Goal: Task Accomplishment & Management: Use online tool/utility

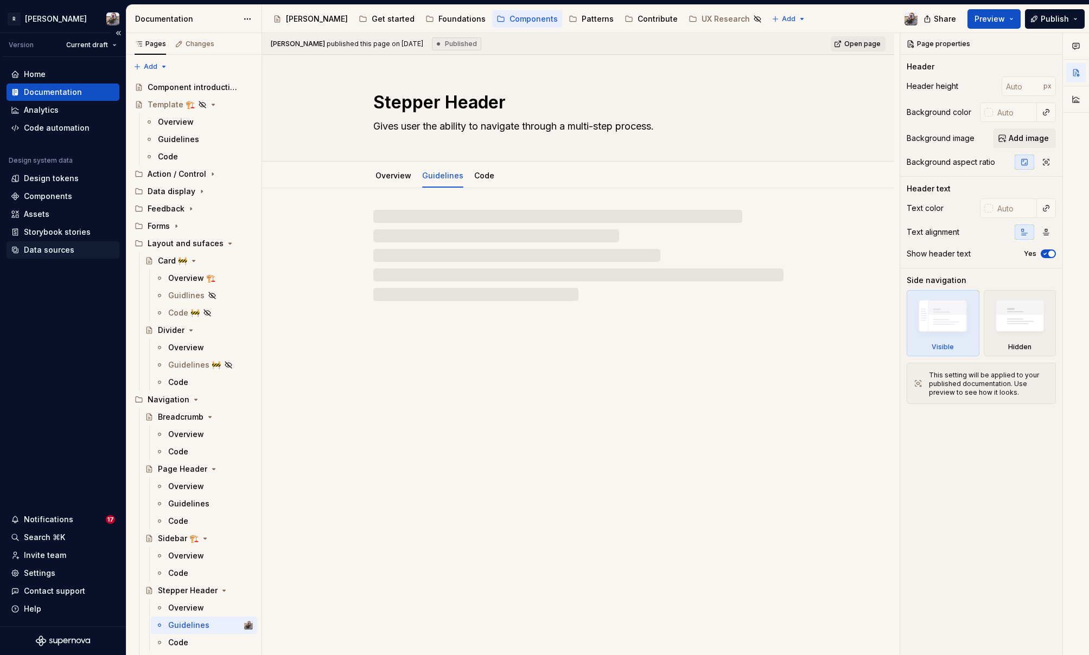
type textarea "*"
click at [76, 252] on div "Data sources" at bounding box center [63, 250] width 104 height 11
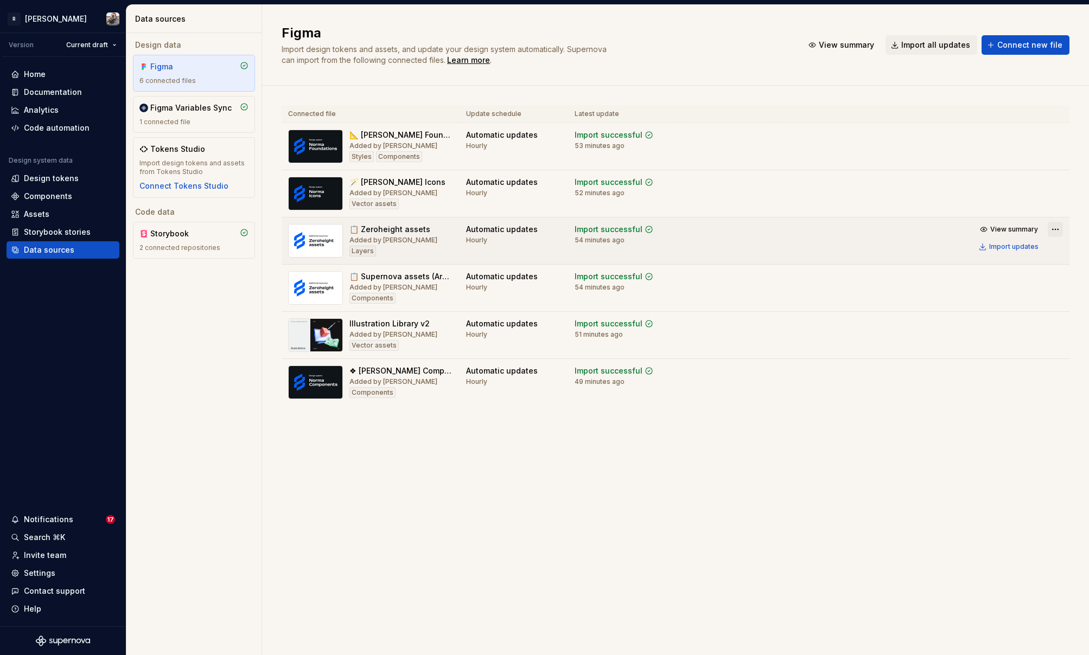
click at [1048, 227] on html "R [PERSON_NAME] Version Current draft Home Documentation Analytics Code automat…" at bounding box center [544, 327] width 1089 height 655
click at [1004, 253] on div "Edit import scope" at bounding box center [1022, 250] width 124 height 11
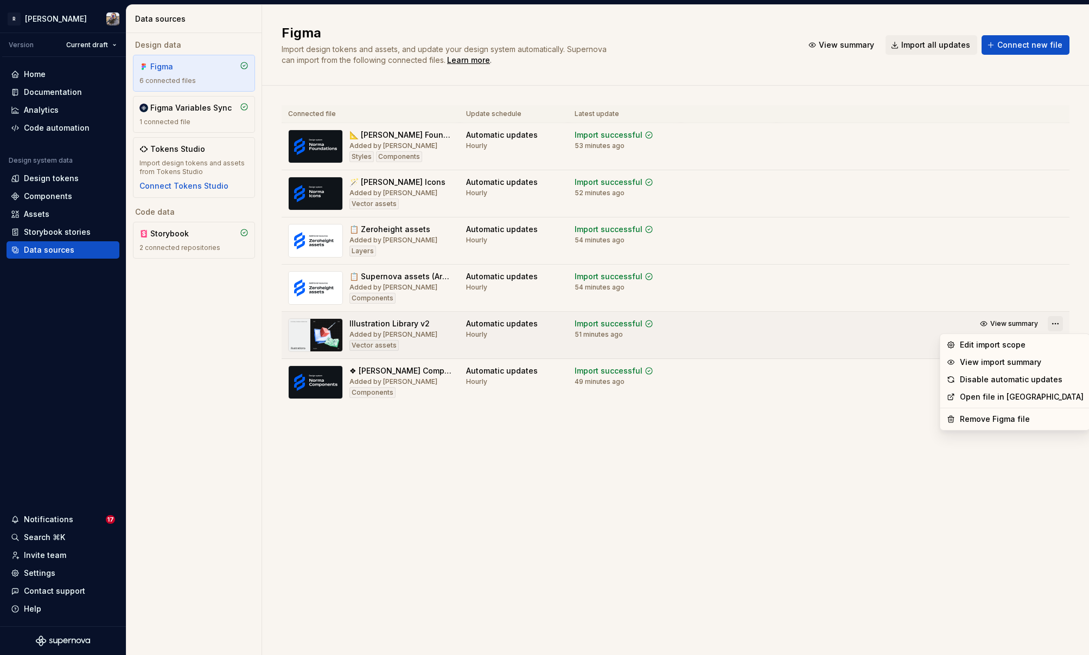
click at [1050, 321] on html "R [PERSON_NAME] Version Current draft Home Documentation Analytics Code automat…" at bounding box center [544, 327] width 1089 height 655
click at [1018, 346] on div "Edit import scope" at bounding box center [1022, 345] width 124 height 11
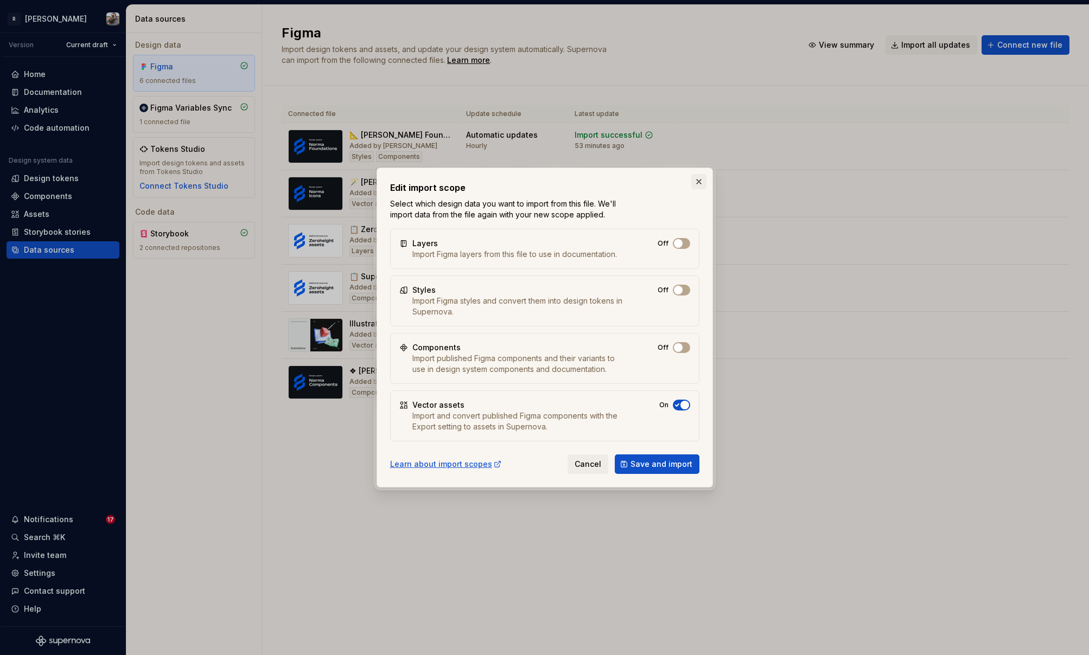
click at [700, 180] on button "button" at bounding box center [698, 181] width 15 height 15
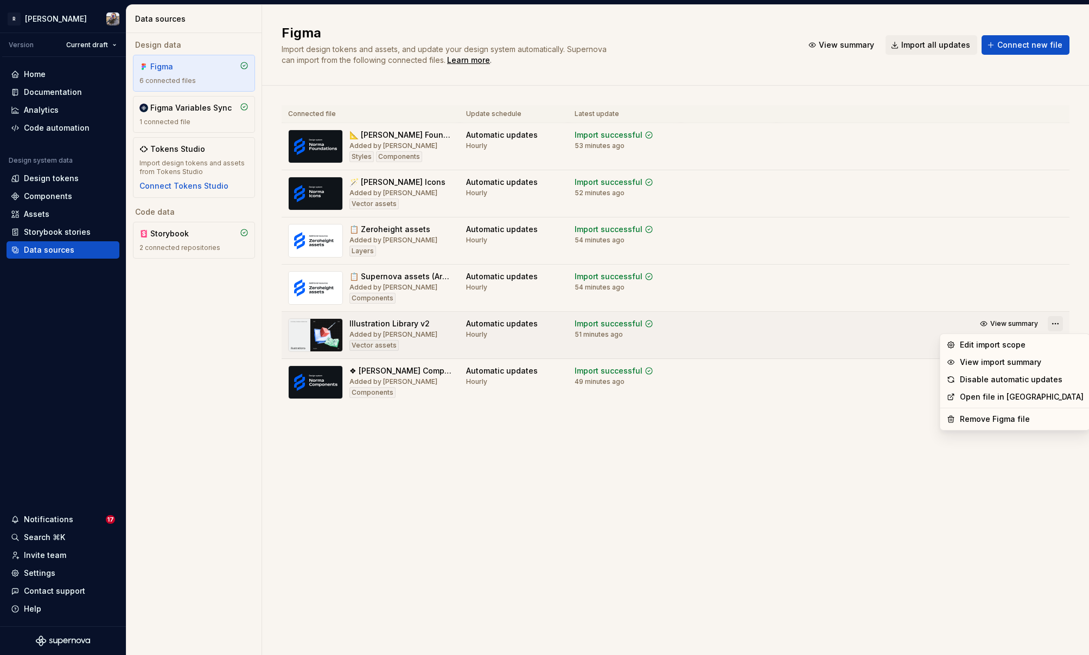
click at [1052, 324] on html "R [PERSON_NAME] Version Current draft Home Documentation Analytics Code automat…" at bounding box center [544, 327] width 1089 height 655
click at [1031, 348] on div "Edit import scope" at bounding box center [1022, 345] width 124 height 11
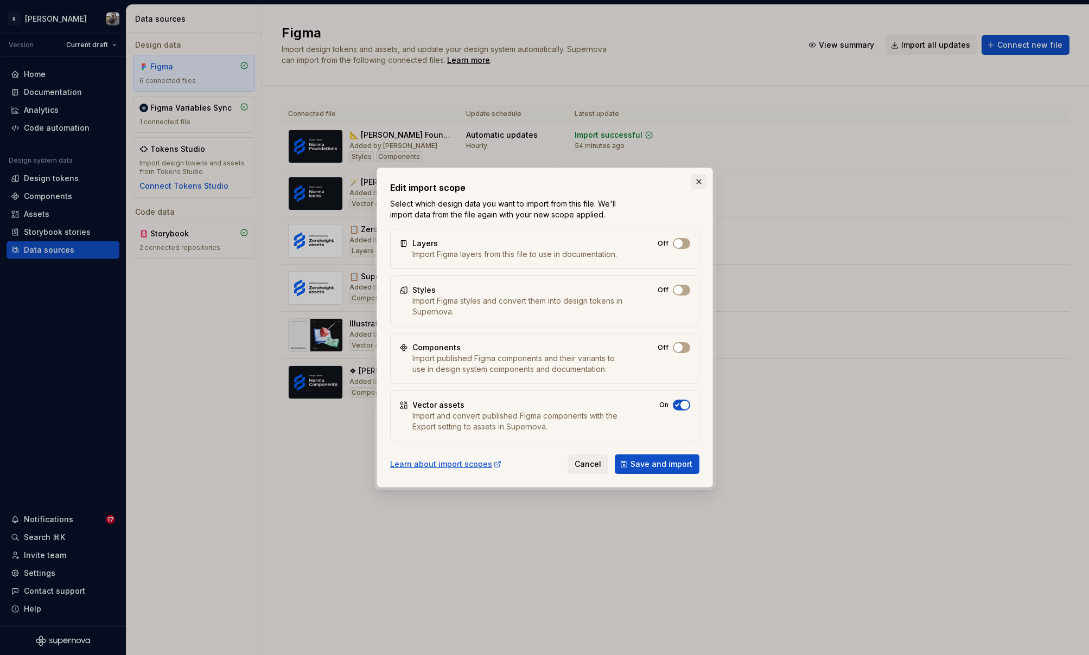
click at [703, 182] on button "button" at bounding box center [698, 181] width 15 height 15
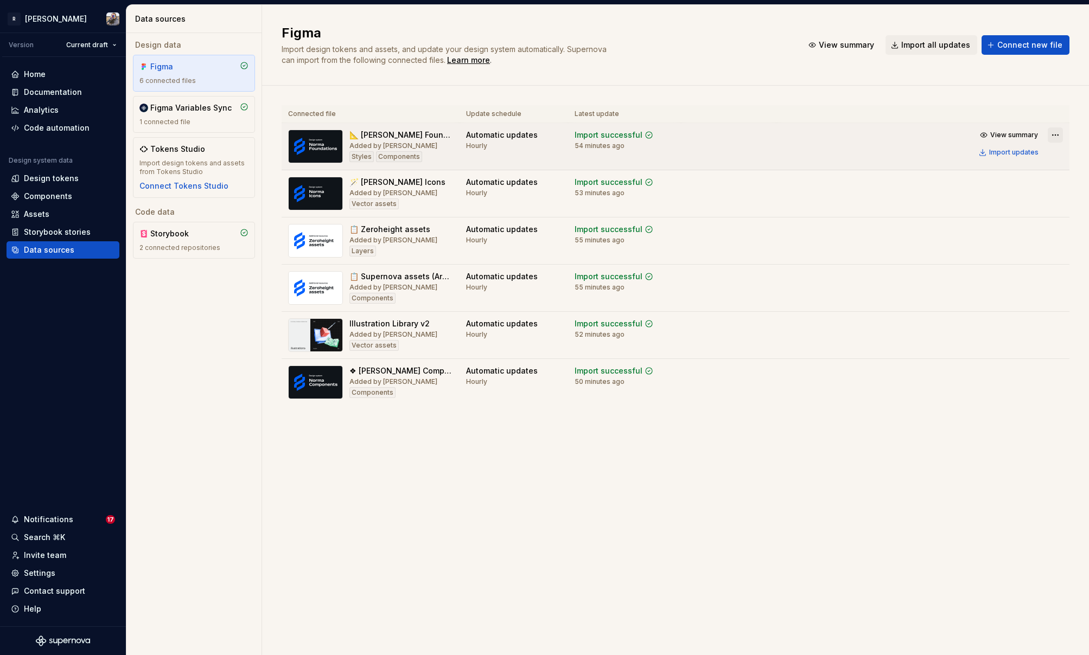
click at [1054, 132] on html "R [PERSON_NAME] Version Current draft Home Documentation Analytics Code automat…" at bounding box center [544, 327] width 1089 height 655
click at [1015, 160] on div "Edit import scope" at bounding box center [1022, 156] width 124 height 11
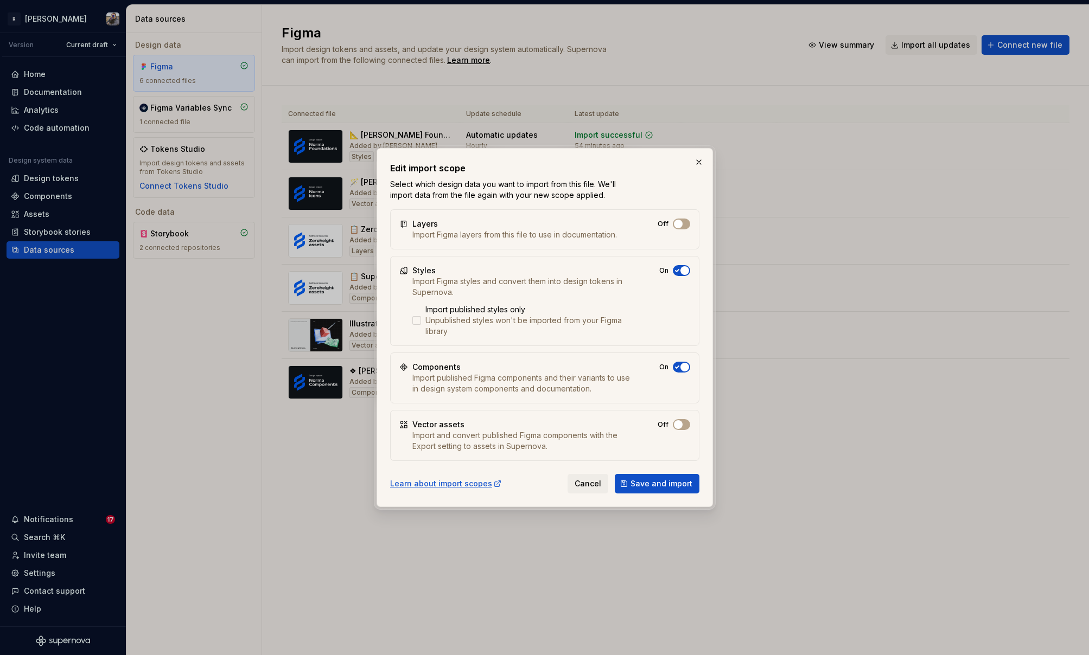
click at [679, 366] on icon "button" at bounding box center [677, 367] width 9 height 7
drag, startPoint x: 642, startPoint y: 491, endPoint x: 556, endPoint y: 492, distance: 86.3
click at [556, 492] on div "Learn about import scopes Cancel Save and import" at bounding box center [544, 482] width 309 height 24
drag, startPoint x: 556, startPoint y: 492, endPoint x: 600, endPoint y: 486, distance: 44.3
click at [557, 491] on div "Learn about import scopes Cancel Save and import" at bounding box center [544, 482] width 309 height 24
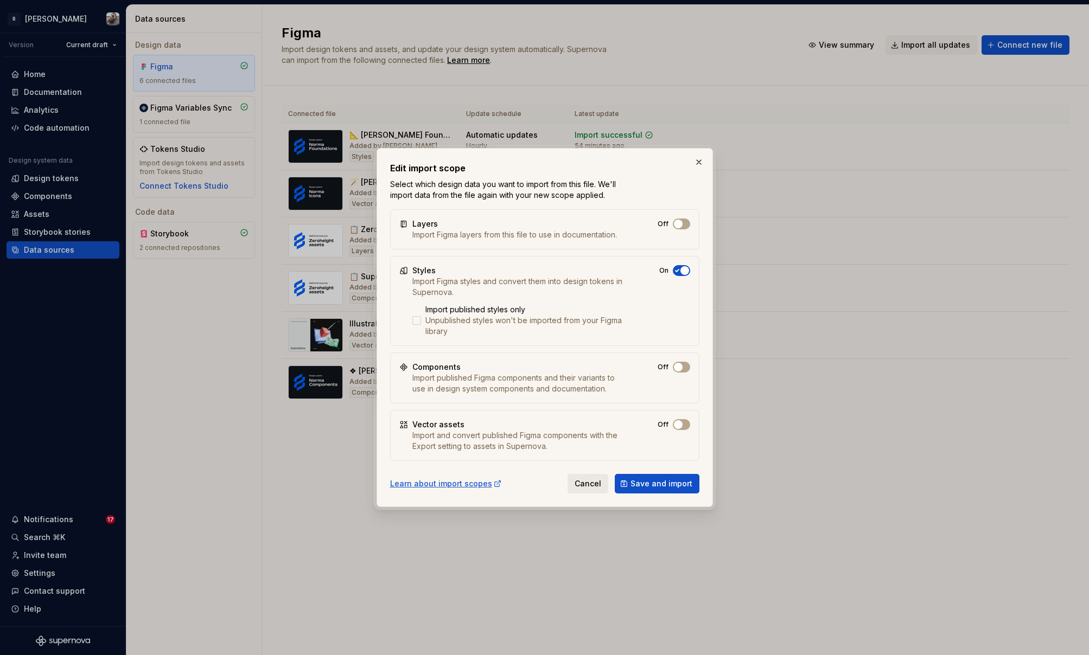
click at [601, 486] on span "Cancel" at bounding box center [588, 484] width 27 height 11
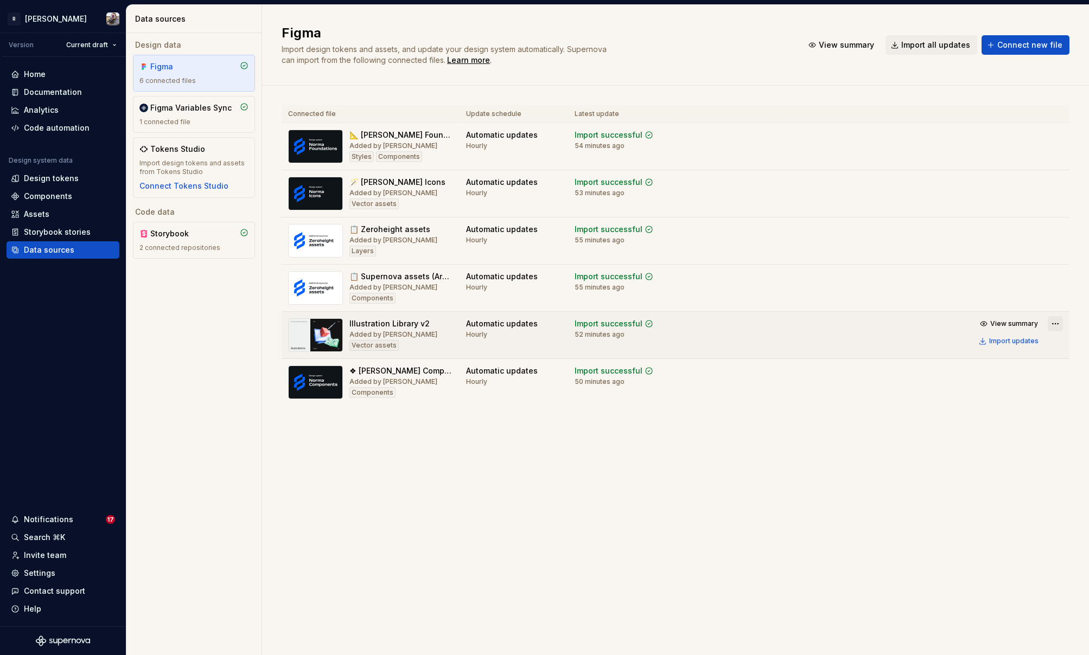
click at [1049, 326] on html "R [PERSON_NAME] Version Current draft Home Documentation Analytics Code automat…" at bounding box center [544, 327] width 1089 height 655
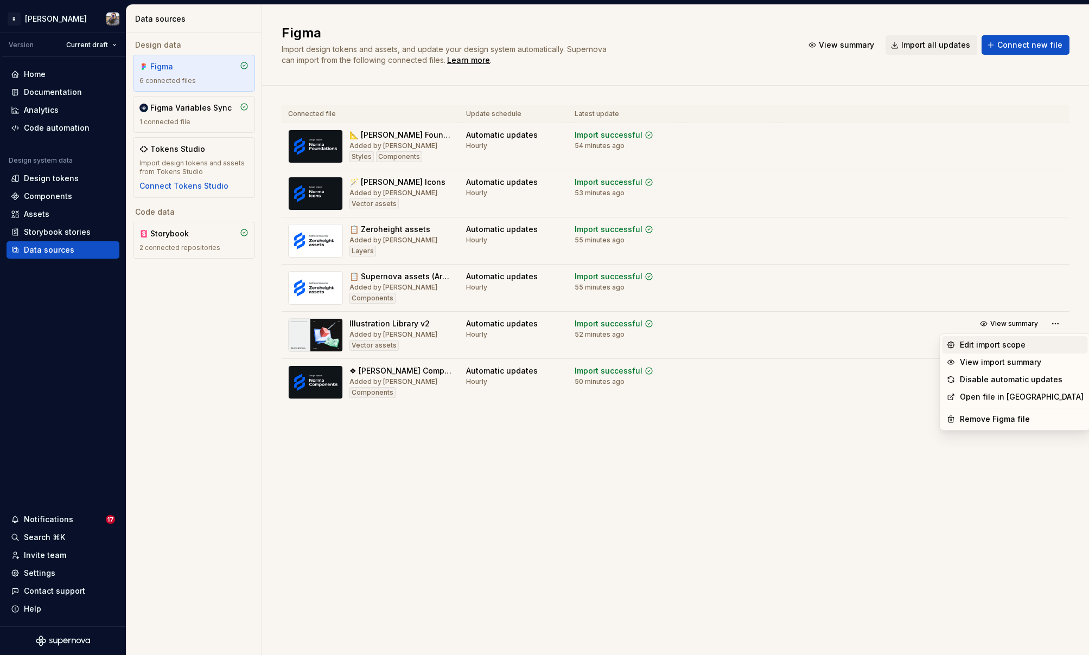
click at [1021, 348] on div "Edit import scope" at bounding box center [1022, 345] width 124 height 11
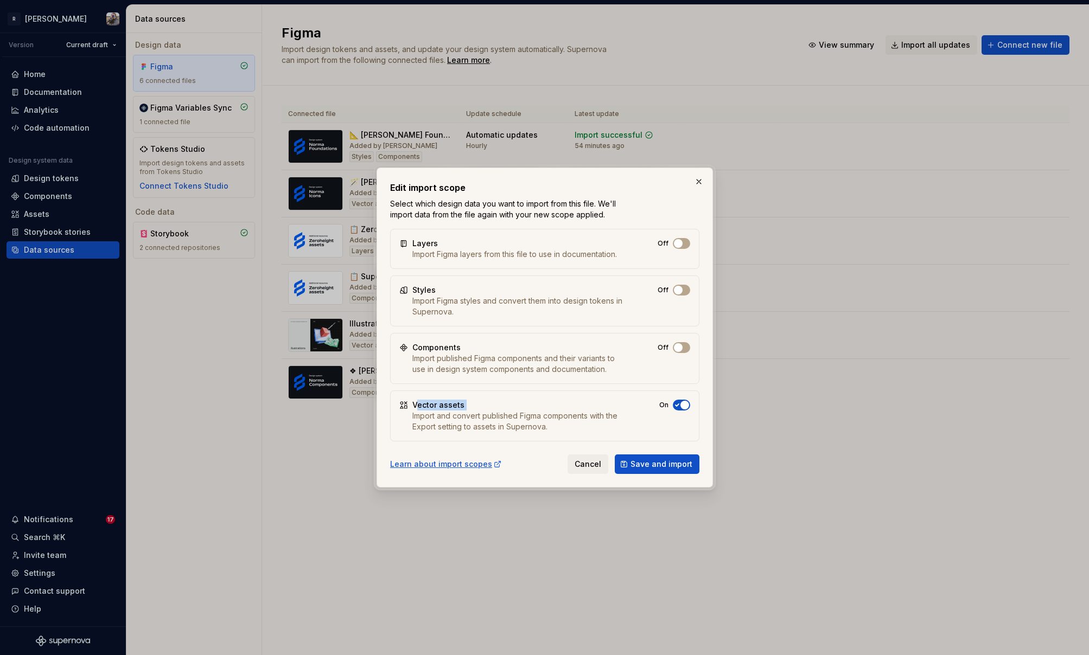
drag, startPoint x: 418, startPoint y: 404, endPoint x: 503, endPoint y: 405, distance: 84.7
click at [503, 405] on div "Vector assets Import and convert published Figma components with the Export set…" at bounding box center [521, 416] width 219 height 33
click at [697, 187] on button "button" at bounding box center [698, 181] width 15 height 15
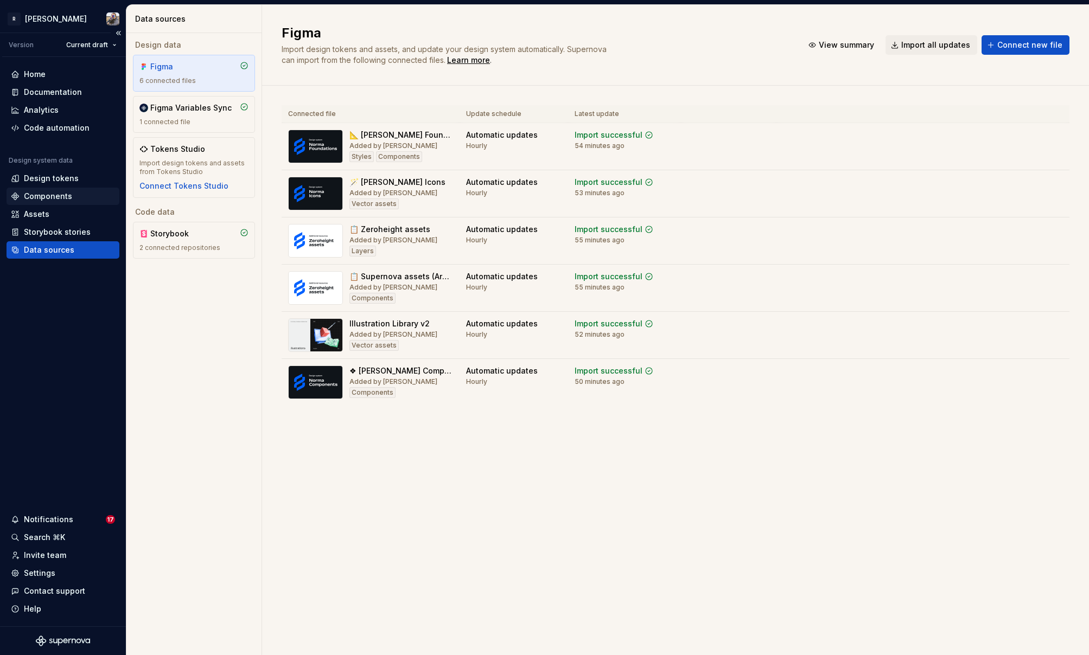
click at [88, 190] on div "Components" at bounding box center [63, 196] width 113 height 17
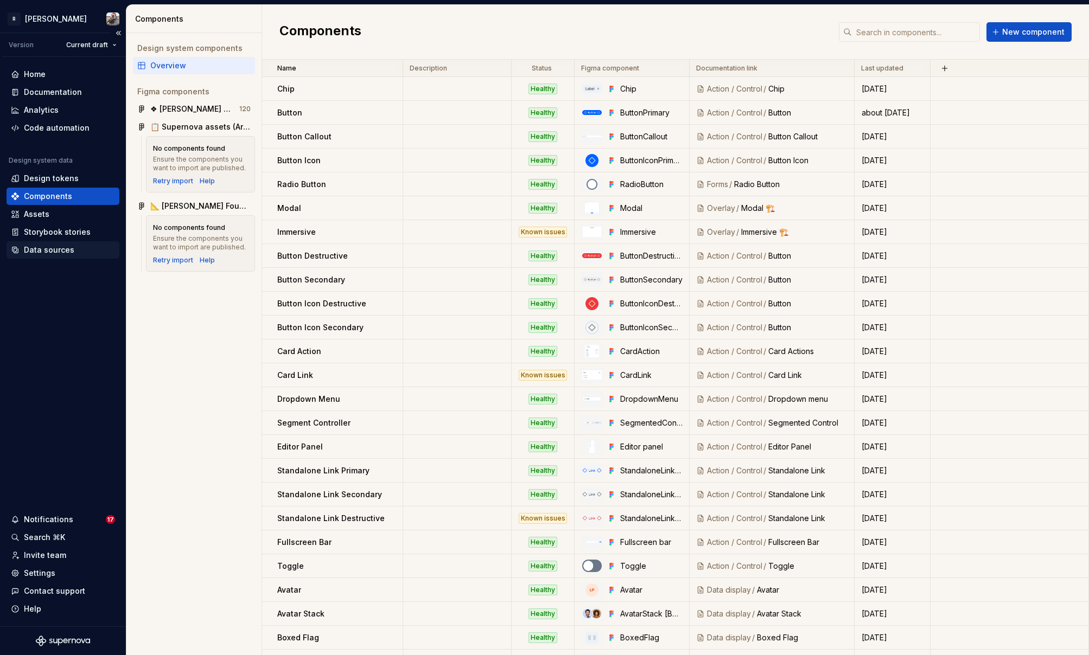
click at [62, 245] on div "Data sources" at bounding box center [49, 250] width 50 height 11
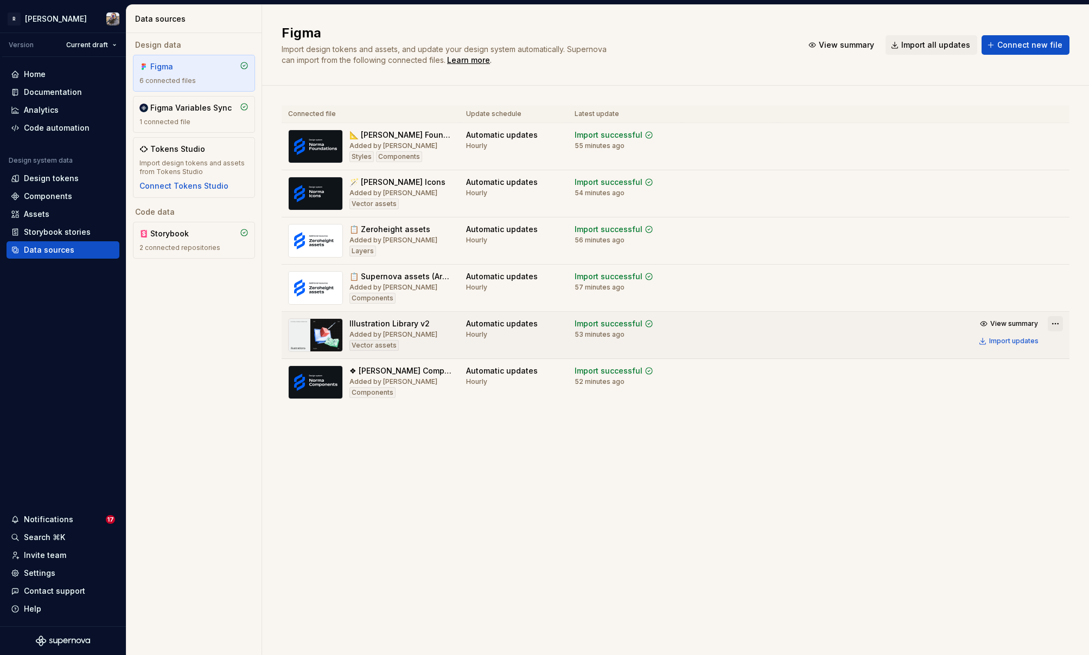
click at [1053, 322] on html "R [PERSON_NAME] Version Current draft Home Documentation Analytics Code automat…" at bounding box center [544, 327] width 1089 height 655
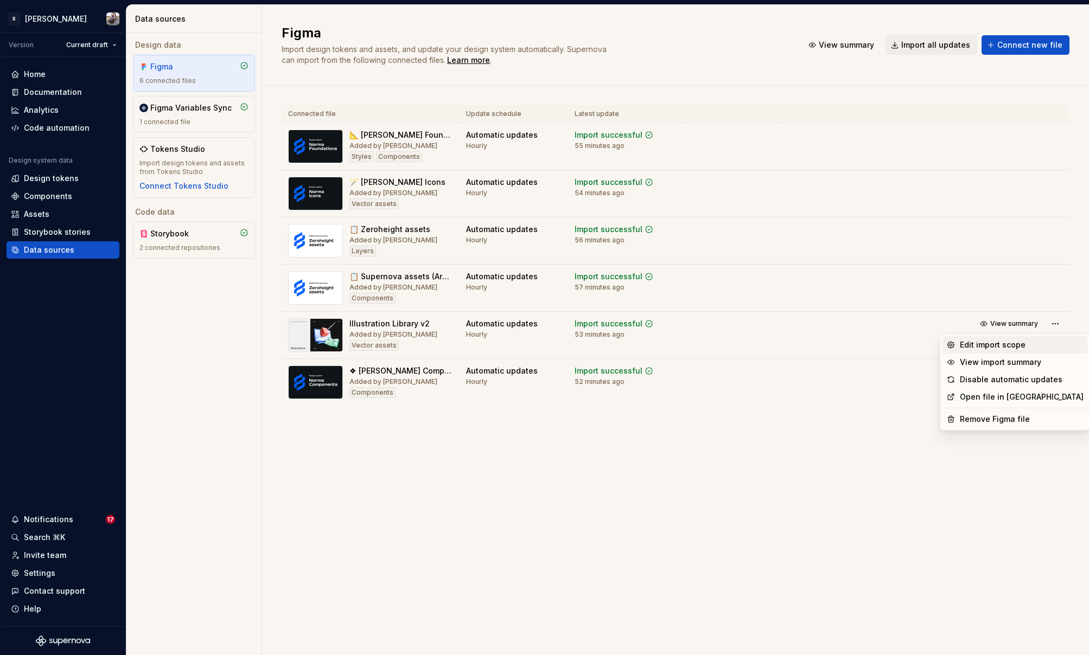
click at [1012, 344] on div "Edit import scope" at bounding box center [1022, 345] width 124 height 11
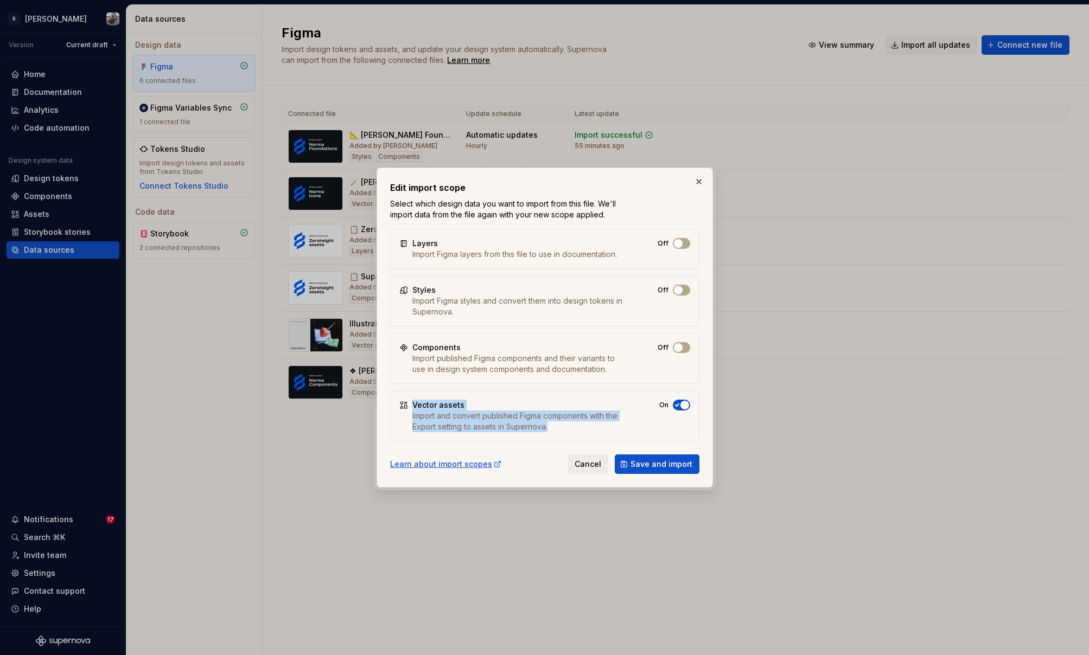
drag, startPoint x: 558, startPoint y: 428, endPoint x: 402, endPoint y: 409, distance: 157.5
click at [402, 409] on div "Vector assets Import and convert published Figma components with the Export set…" at bounding box center [544, 416] width 309 height 51
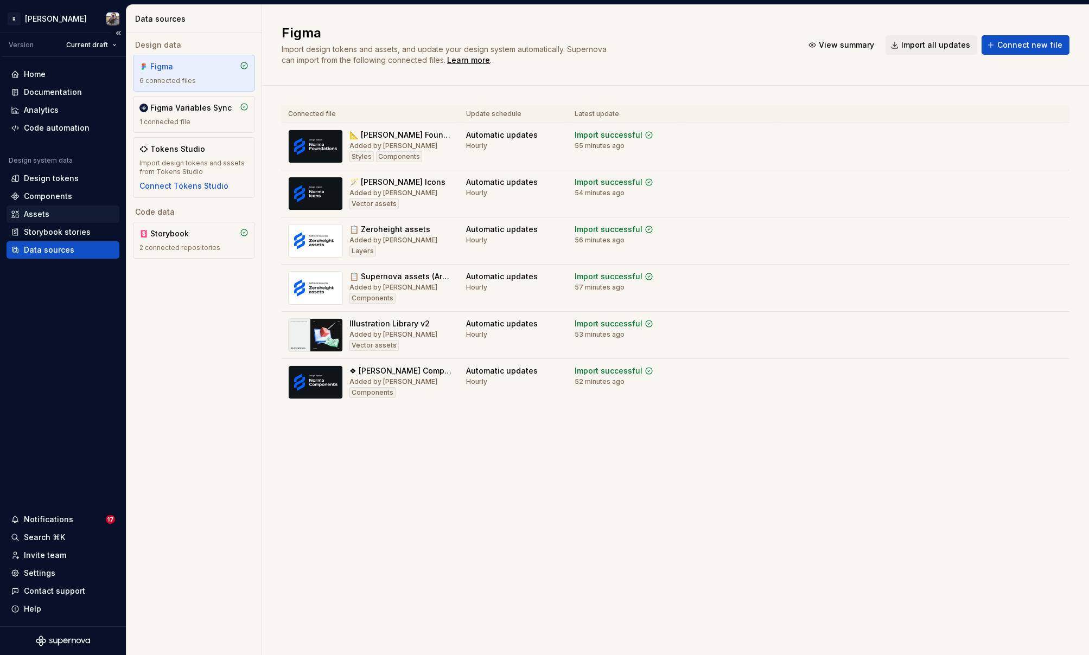
click at [42, 213] on div "Assets" at bounding box center [37, 214] width 26 height 11
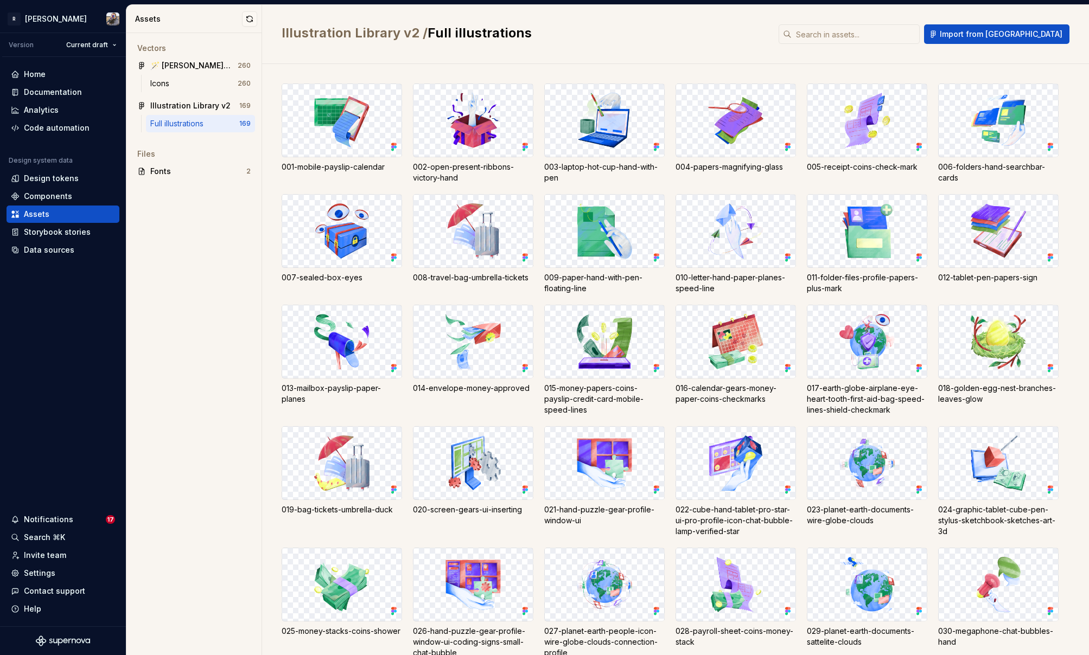
click at [494, 110] on img at bounding box center [473, 120] width 102 height 55
click at [458, 122] on img at bounding box center [473, 120] width 102 height 55
click at [69, 251] on div "Data sources" at bounding box center [49, 250] width 50 height 11
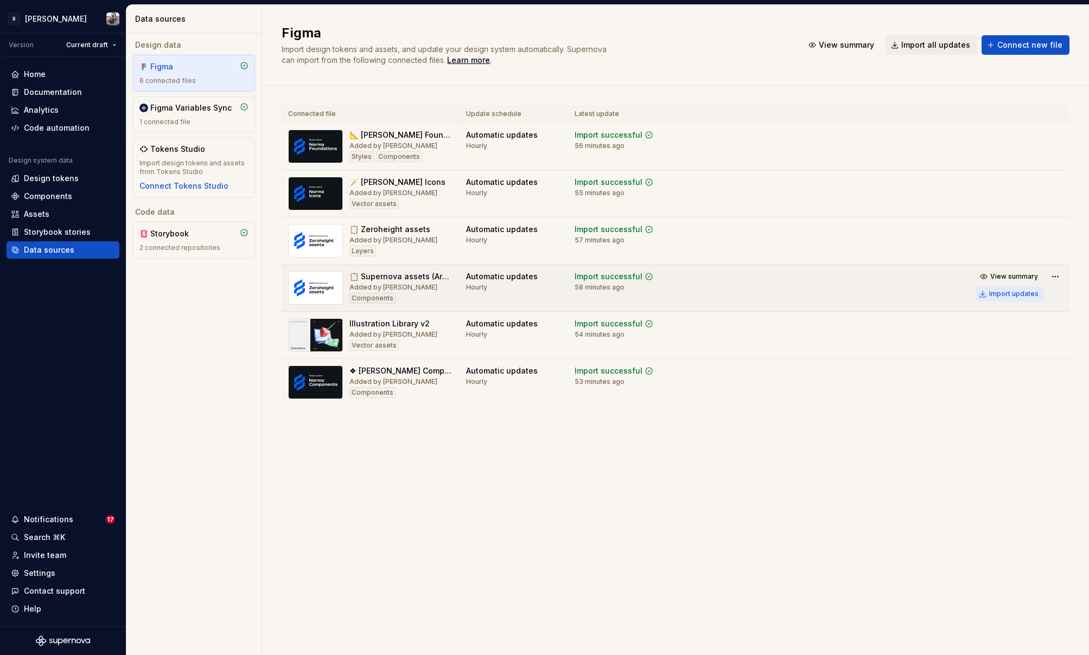
click at [1014, 297] on div "Import updates" at bounding box center [1013, 294] width 49 height 9
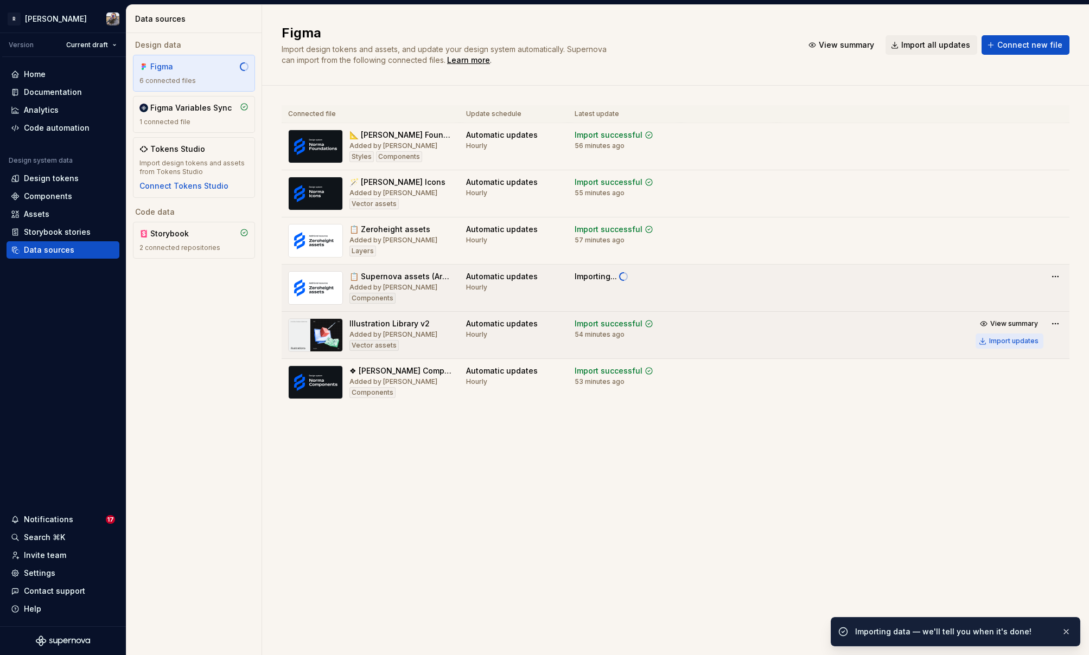
click at [1004, 337] on div "Import updates" at bounding box center [1013, 341] width 49 height 9
